Goal: Information Seeking & Learning: Learn about a topic

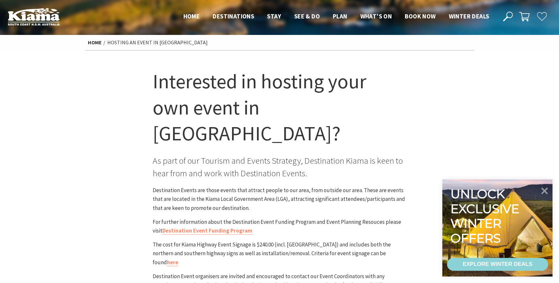
click at [491, 14] on use at bounding box center [508, 17] width 10 height 10
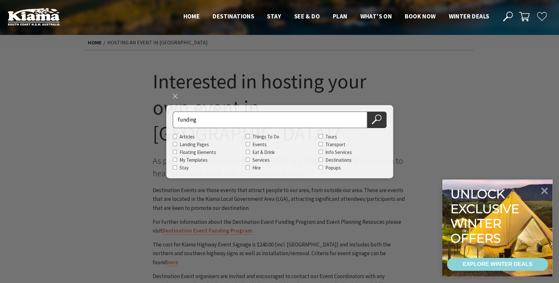
type input "funding"
click at [367, 112] on button "Search Now" at bounding box center [376, 120] width 19 height 17
click at [377, 120] on use at bounding box center [377, 120] width 10 height 10
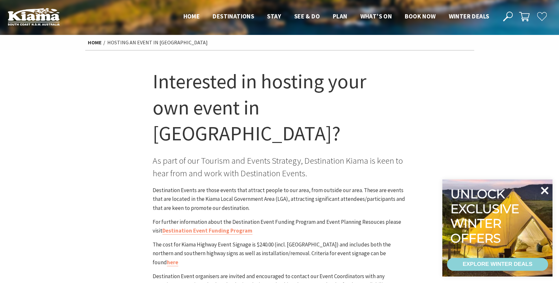
click at [491, 187] on icon at bounding box center [544, 191] width 16 height 16
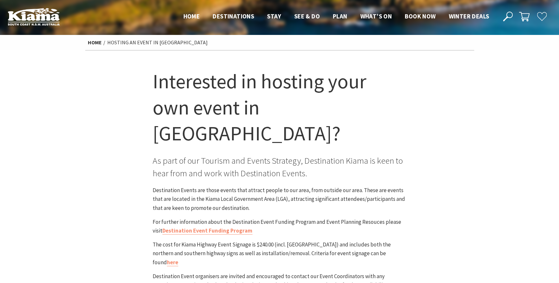
click at [475, 107] on section "Interested in hosting your own event in Kiama? As part of our Tourism and Event…" at bounding box center [279, 188] width 559 height 275
click at [466, 14] on span "Winter Deals" at bounding box center [468, 16] width 40 height 8
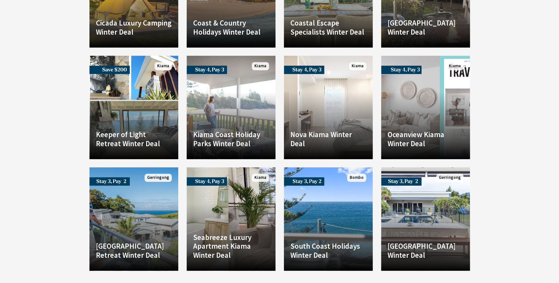
scroll to position [1502, 0]
